Goal: Check status: Check status

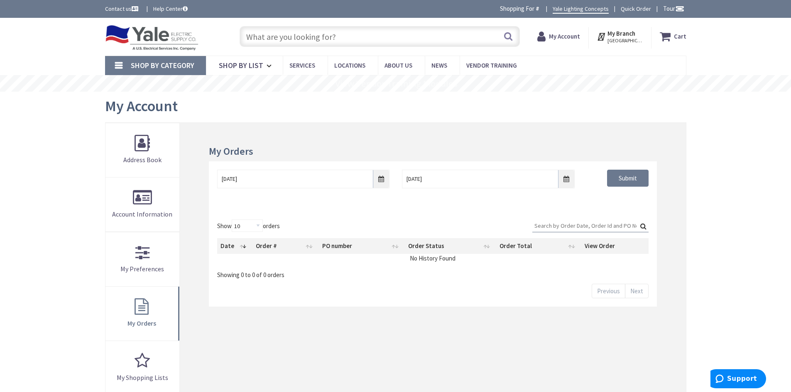
click at [552, 224] on input "Search:" at bounding box center [590, 226] width 116 height 12
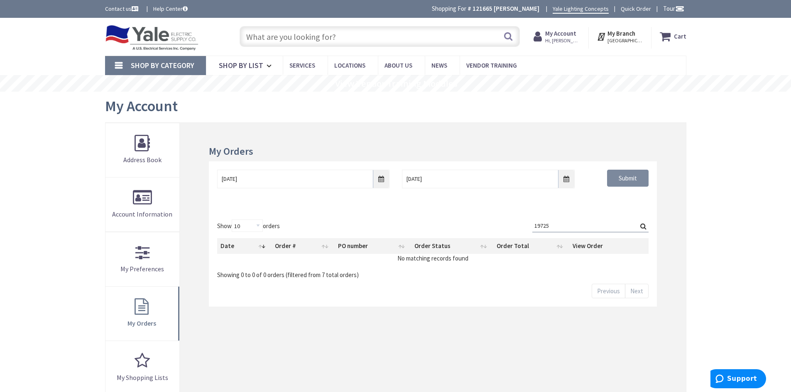
type input "19725"
click at [627, 180] on input "Submit" at bounding box center [628, 178] width 42 height 17
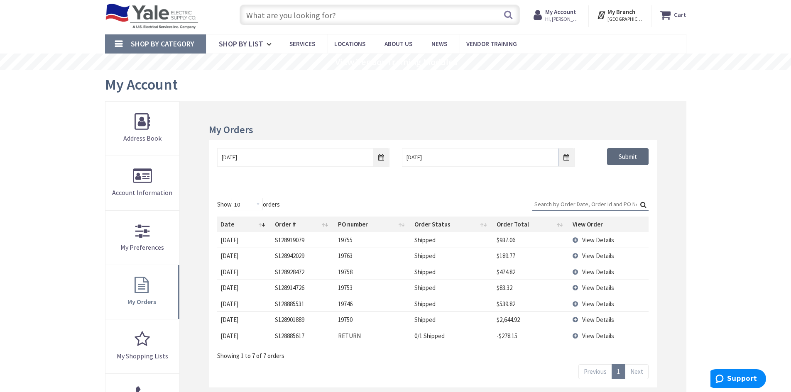
scroll to position [42, 0]
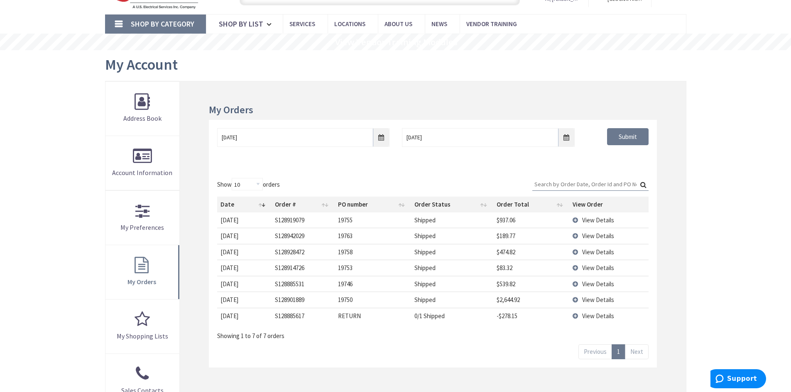
click at [589, 187] on input "Search:" at bounding box center [590, 184] width 116 height 12
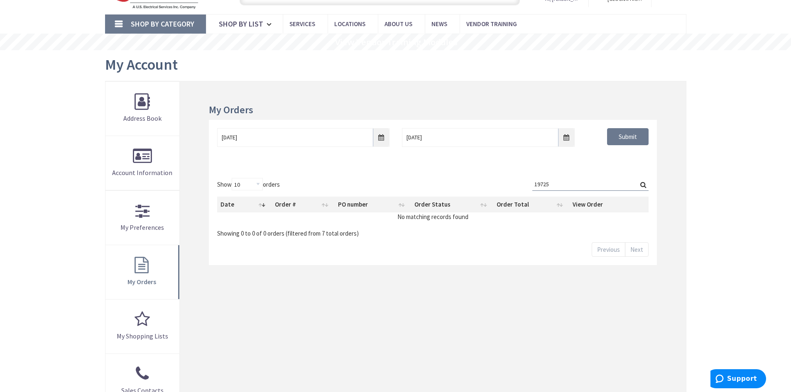
type input "19725"
click at [379, 134] on input "9/30/2025" at bounding box center [303, 137] width 172 height 19
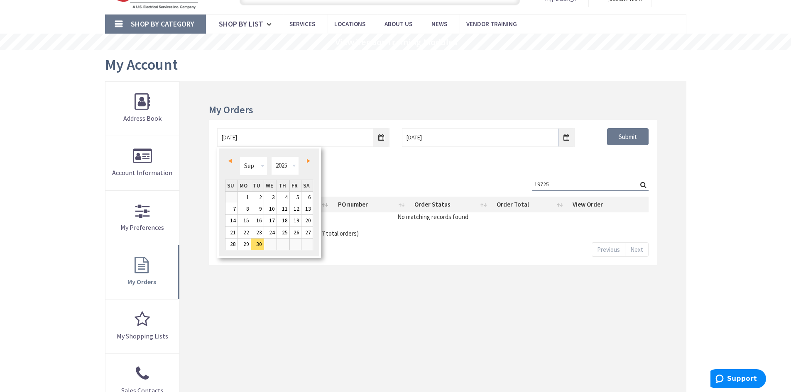
click at [227, 162] on link "Prev" at bounding box center [231, 161] width 11 height 11
click at [621, 135] on input "Submit" at bounding box center [628, 136] width 42 height 17
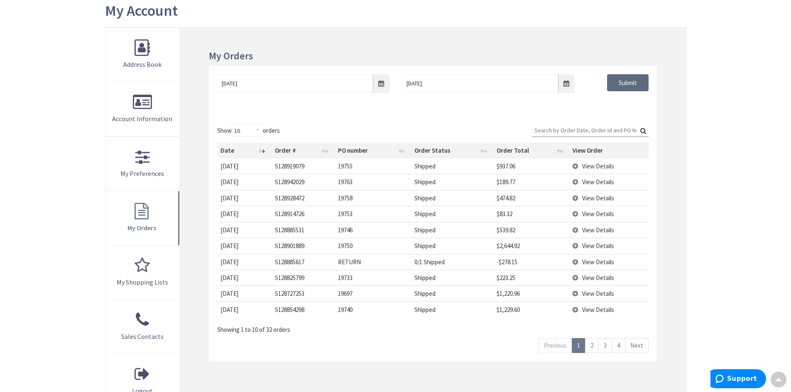
scroll to position [83, 0]
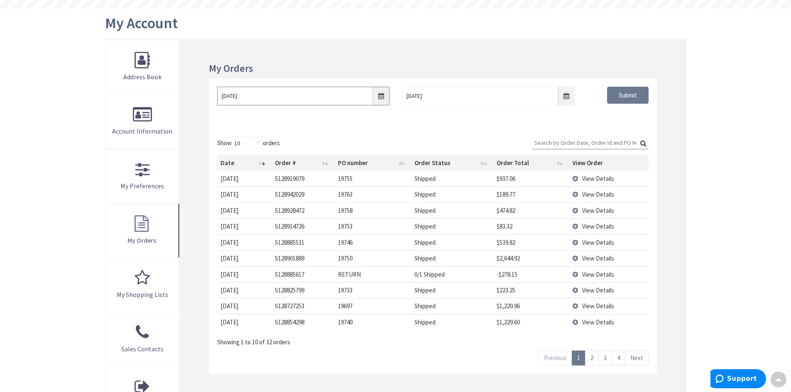
click at [380, 97] on input "08/29/2025" at bounding box center [303, 96] width 172 height 19
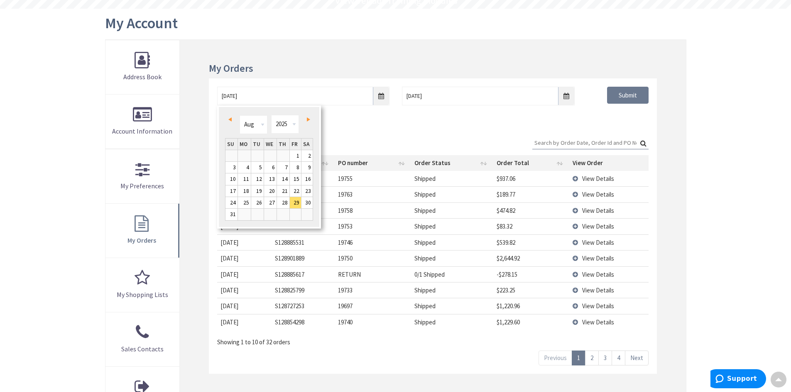
click at [233, 117] on link "Prev" at bounding box center [231, 119] width 11 height 11
type input "07/28/2025"
click at [463, 130] on div "Show 10 25 50 100 orders Search: Date Order # PO number Order Status Order Tota…" at bounding box center [433, 251] width 448 height 246
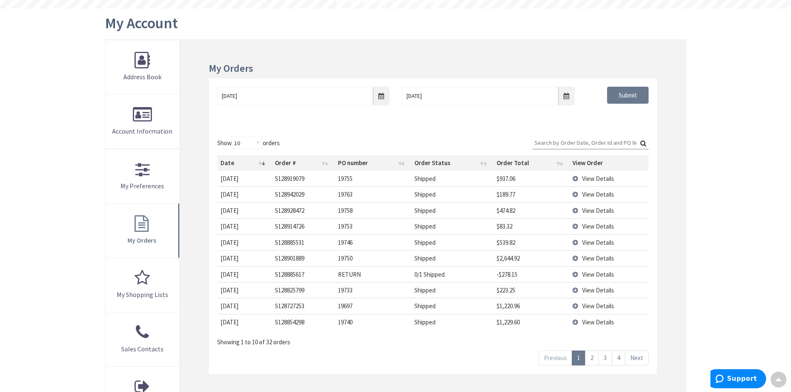
click at [582, 142] on input "Search:" at bounding box center [590, 143] width 116 height 12
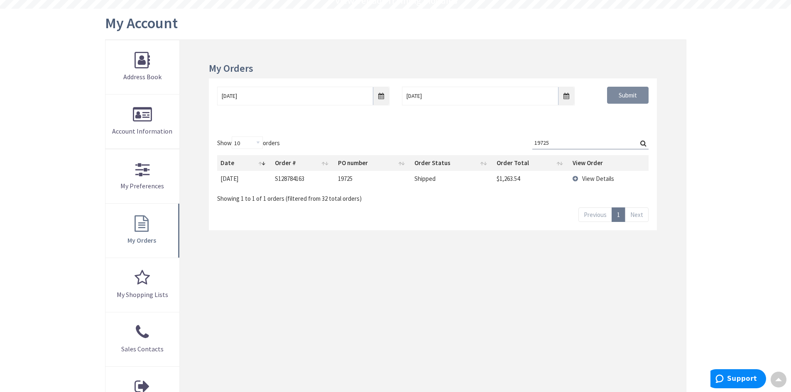
type input "19725"
click at [621, 98] on input "Submit" at bounding box center [628, 95] width 42 height 17
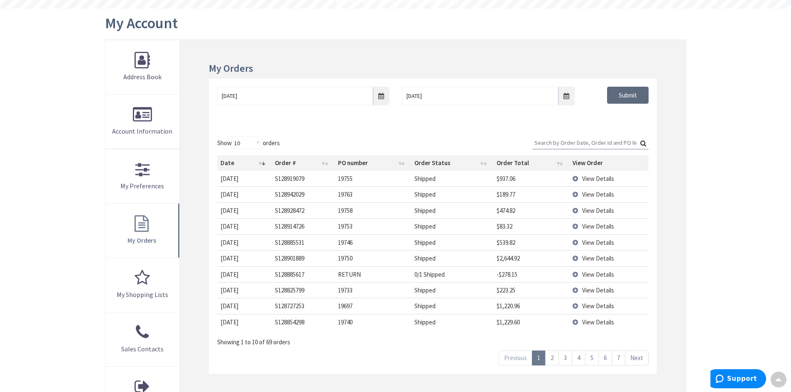
scroll to position [125, 0]
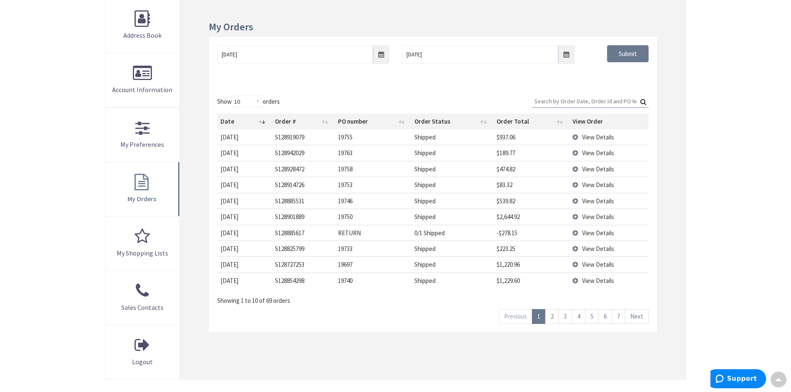
click at [548, 316] on link "2" at bounding box center [552, 316] width 14 height 15
click at [590, 278] on span "View Details" at bounding box center [598, 281] width 32 height 8
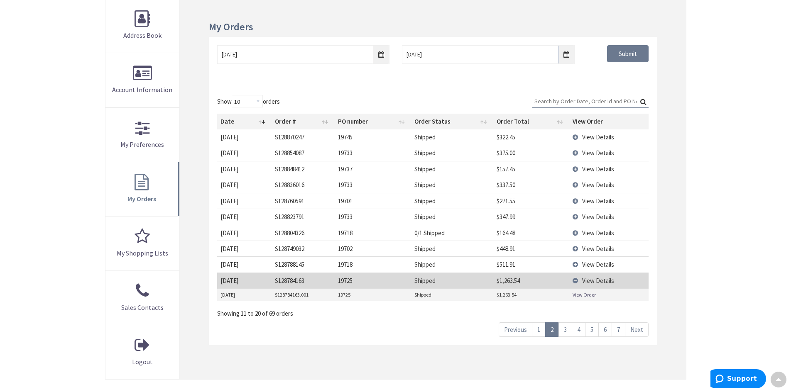
click at [576, 295] on link "View Order" at bounding box center [584, 294] width 23 height 7
